Goal: Check status: Check status

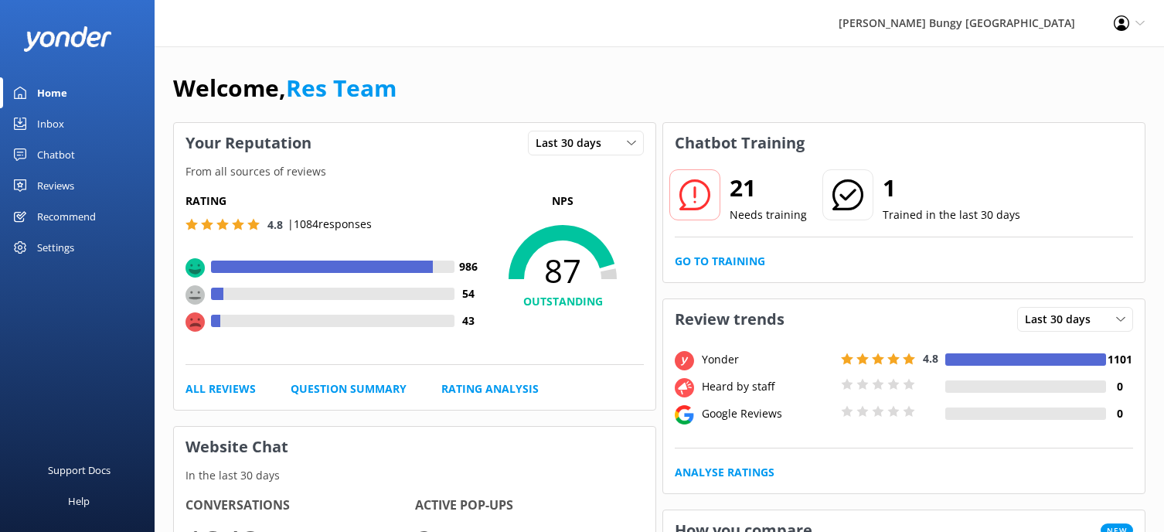
click at [67, 153] on div "Chatbot" at bounding box center [56, 154] width 38 height 31
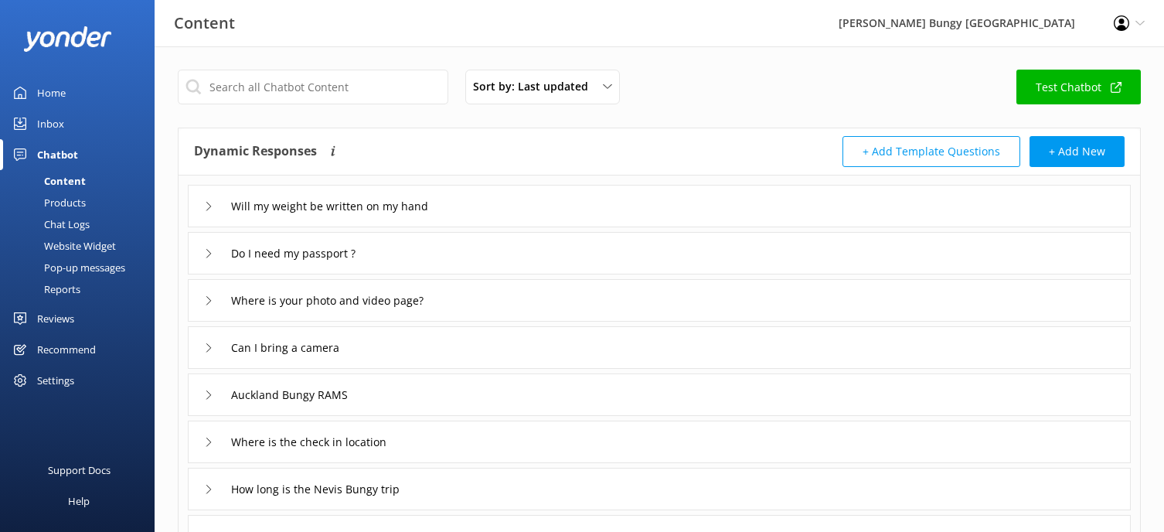
click at [64, 290] on div "Reports" at bounding box center [44, 289] width 71 height 22
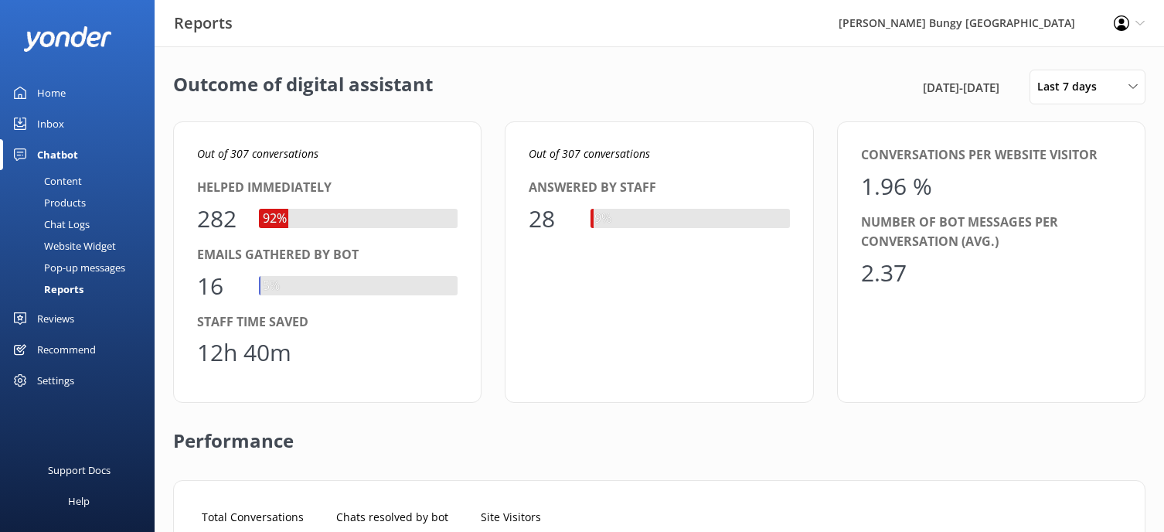
scroll to position [144, 913]
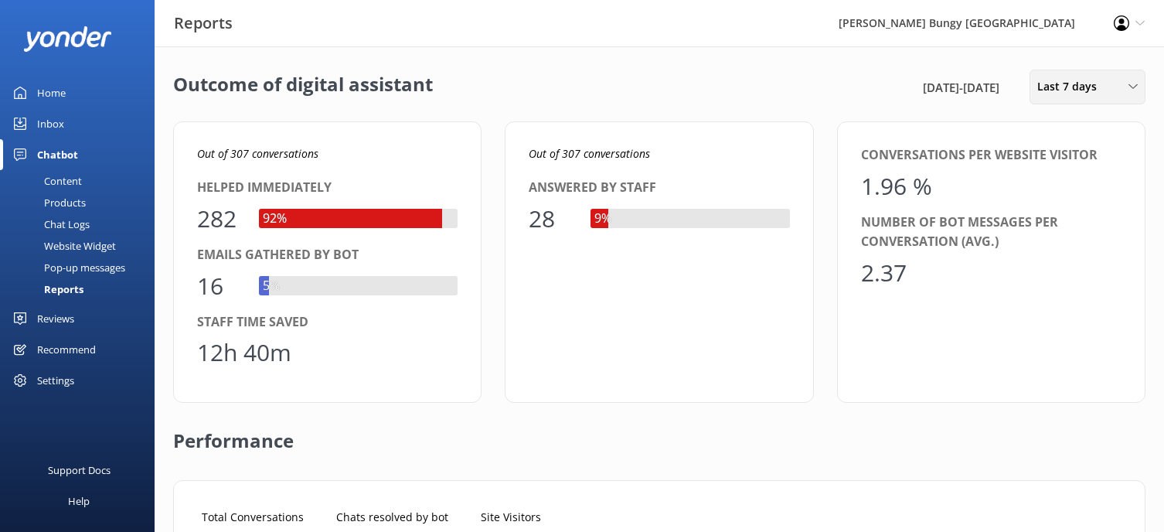
click at [1084, 83] on span "Last 7 days" at bounding box center [1071, 86] width 69 height 17
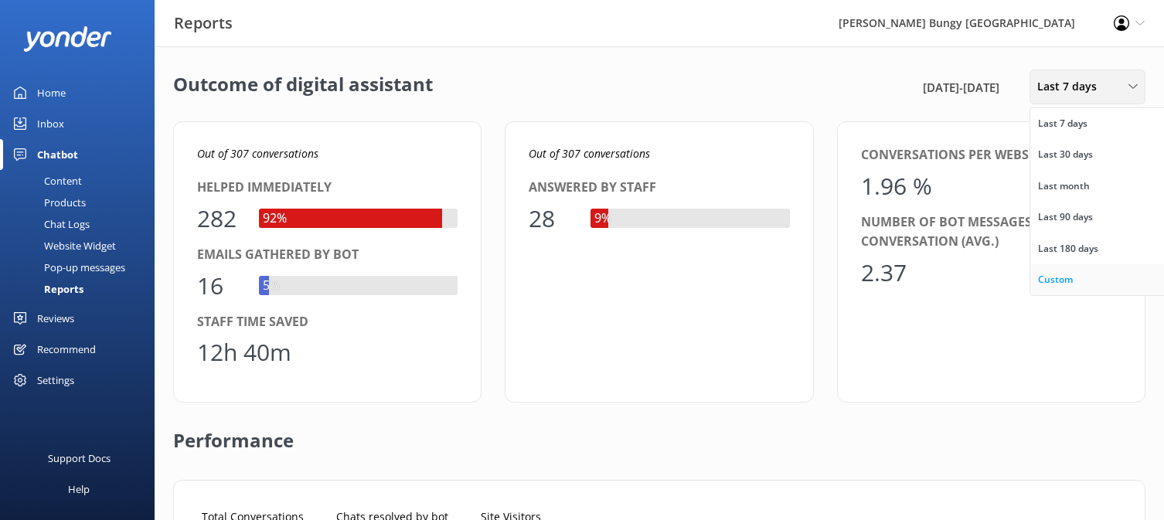
click at [1067, 284] on div "Custom" at bounding box center [1055, 279] width 35 height 15
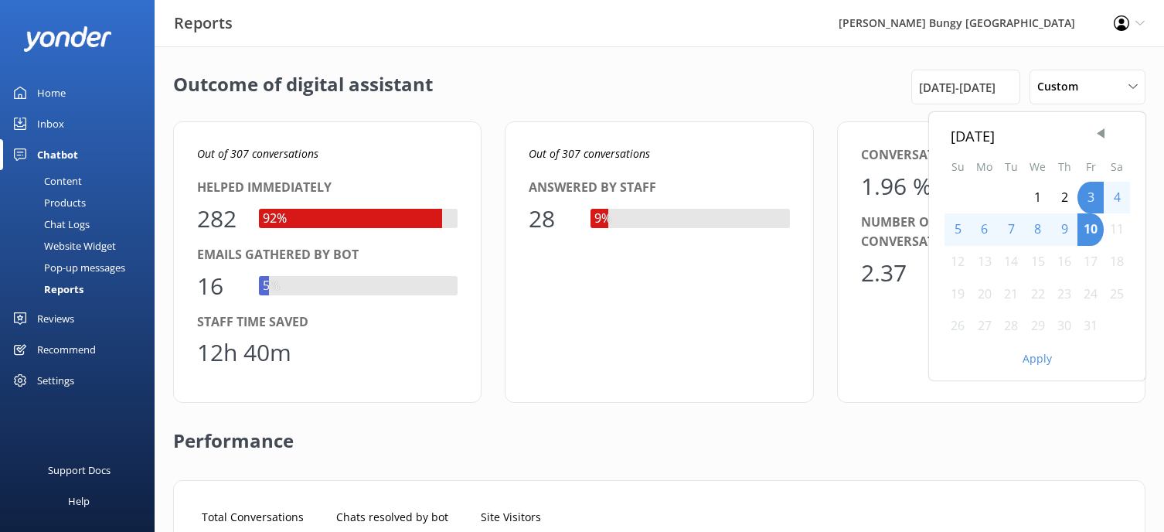
click at [1006, 229] on div "7" at bounding box center [1011, 229] width 26 height 32
click at [982, 230] on div "6" at bounding box center [984, 229] width 27 height 32
click at [983, 229] on div "6" at bounding box center [984, 229] width 27 height 32
click at [1032, 362] on button "Apply" at bounding box center [1037, 358] width 29 height 11
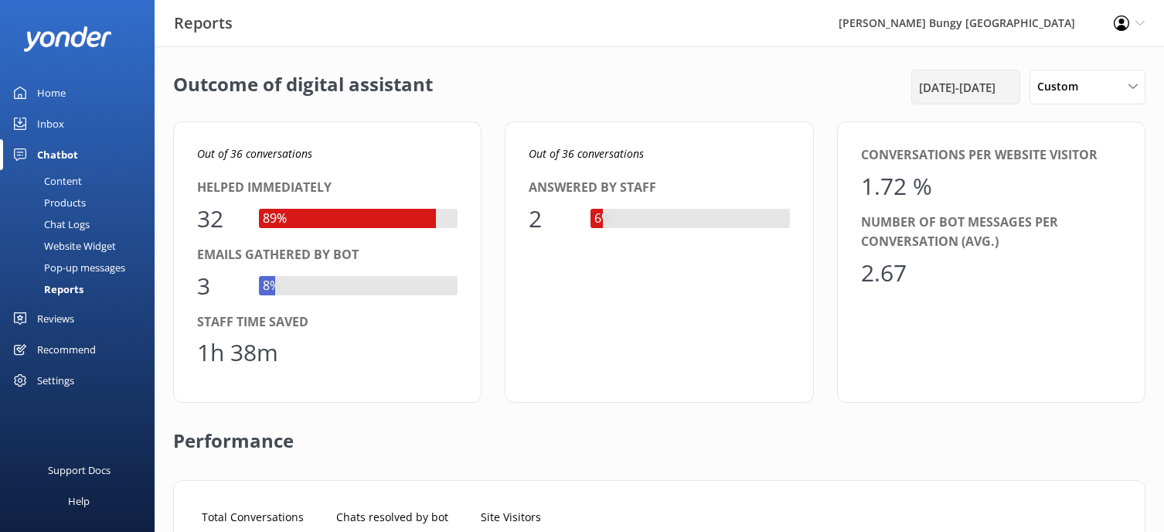
click at [968, 73] on div "[DATE] - [DATE]" at bounding box center [965, 87] width 109 height 35
click at [977, 88] on span "[DATE] - [DATE]" at bounding box center [957, 87] width 77 height 19
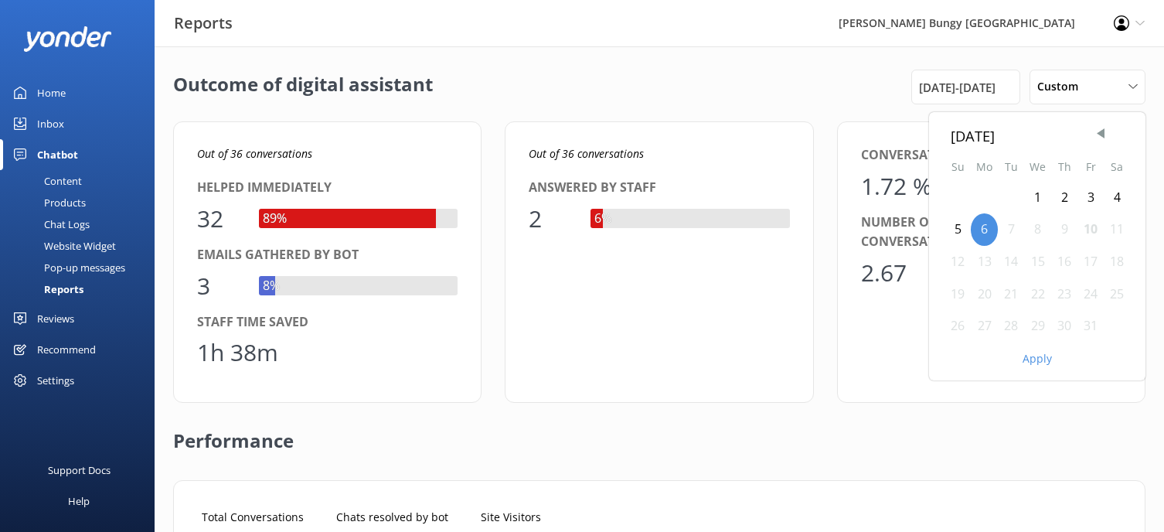
click at [1006, 227] on div "7" at bounding box center [1011, 229] width 26 height 32
click at [1040, 362] on button "Apply" at bounding box center [1037, 358] width 29 height 11
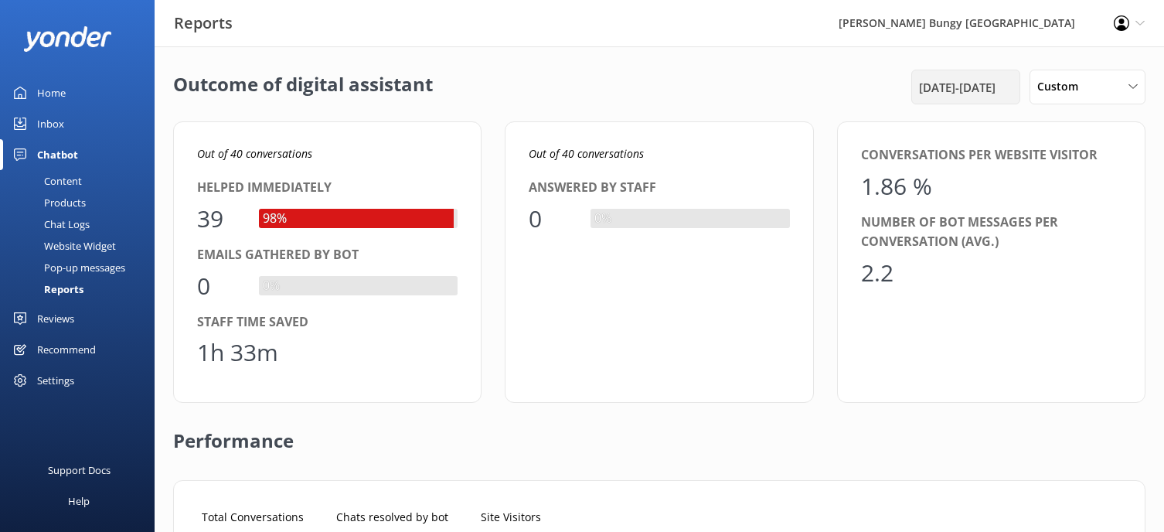
click at [961, 79] on span "[DATE] - [DATE]" at bounding box center [957, 87] width 77 height 19
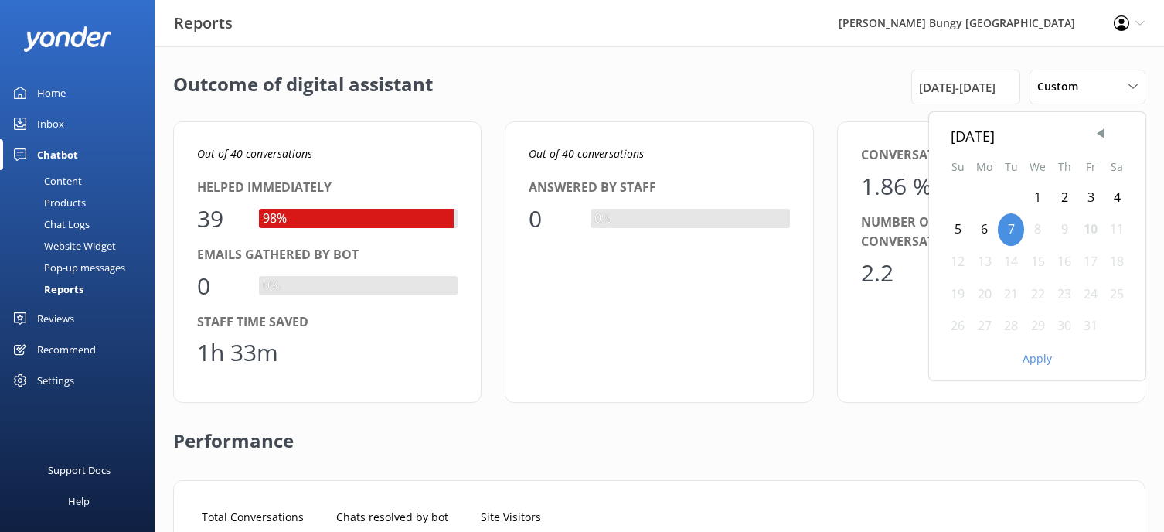
click at [1030, 227] on div "8" at bounding box center [1037, 229] width 27 height 32
click at [1042, 361] on button "Apply" at bounding box center [1037, 358] width 29 height 11
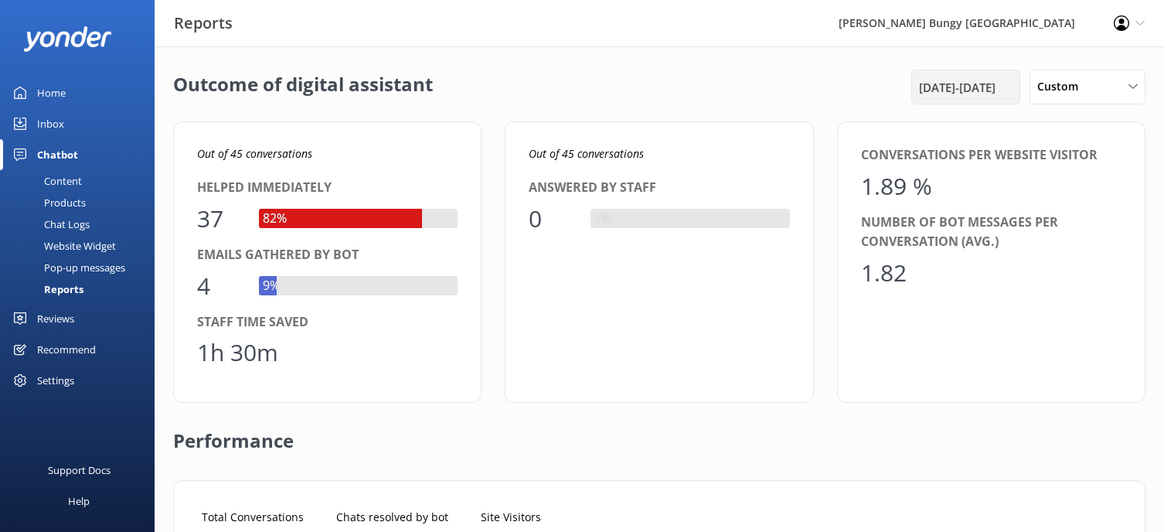
click at [982, 90] on span "[DATE] - [DATE]" at bounding box center [957, 87] width 77 height 19
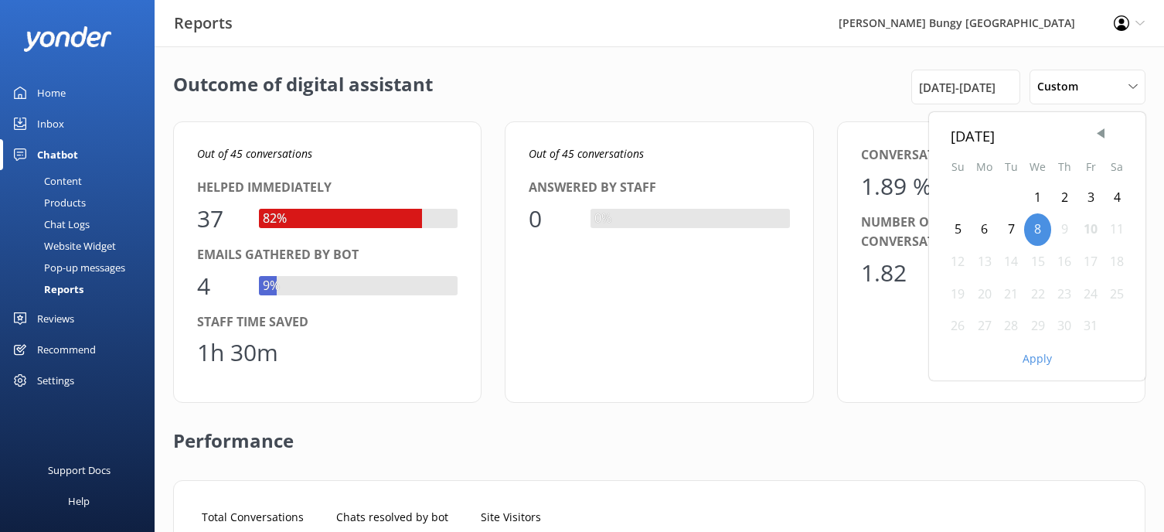
click at [1066, 230] on div "9" at bounding box center [1064, 229] width 26 height 32
click at [1035, 354] on button "Apply" at bounding box center [1037, 358] width 29 height 11
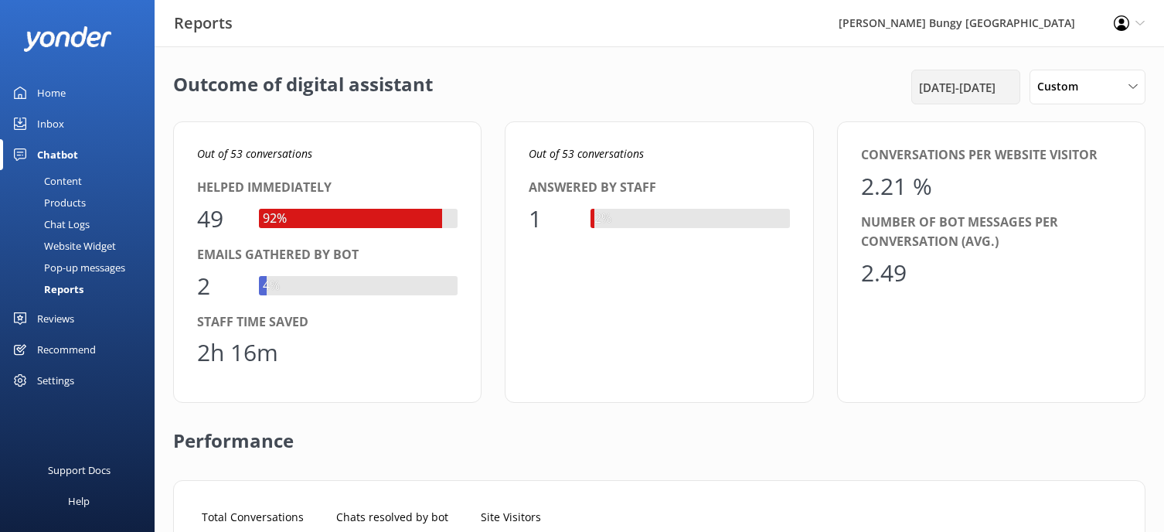
click at [936, 94] on span "[DATE] - [DATE]" at bounding box center [957, 87] width 77 height 19
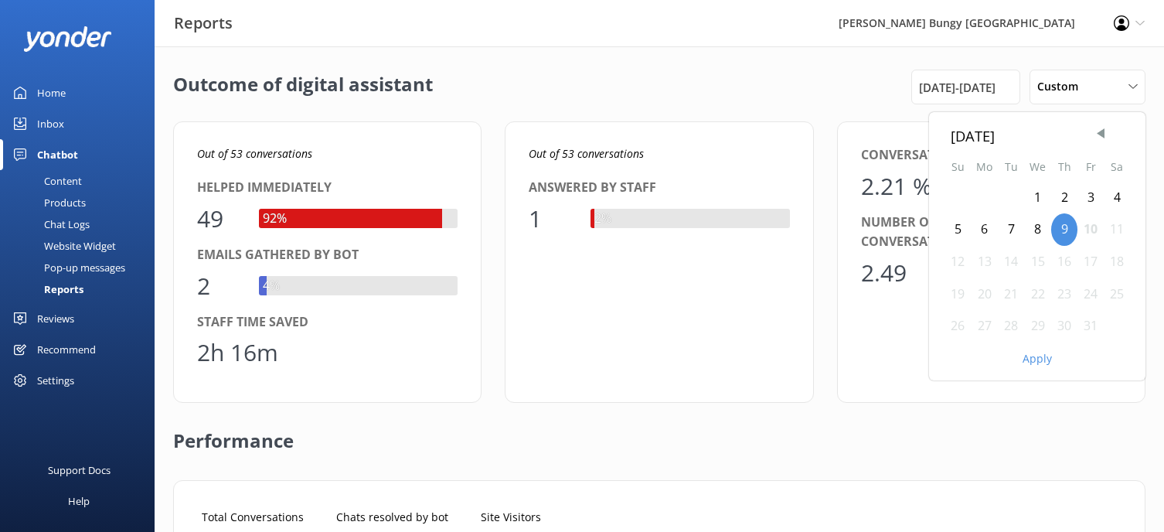
click at [1091, 230] on div "10" at bounding box center [1090, 229] width 26 height 32
click at [1046, 363] on button "Apply" at bounding box center [1037, 358] width 29 height 11
